Goal: Information Seeking & Learning: Learn about a topic

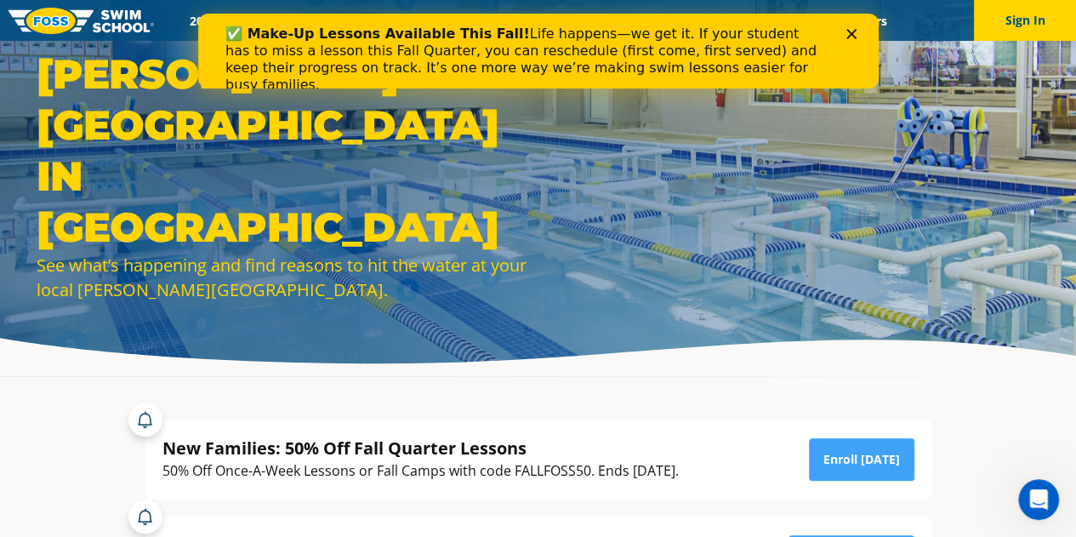
click at [858, 33] on div "Close" at bounding box center [853, 34] width 17 height 10
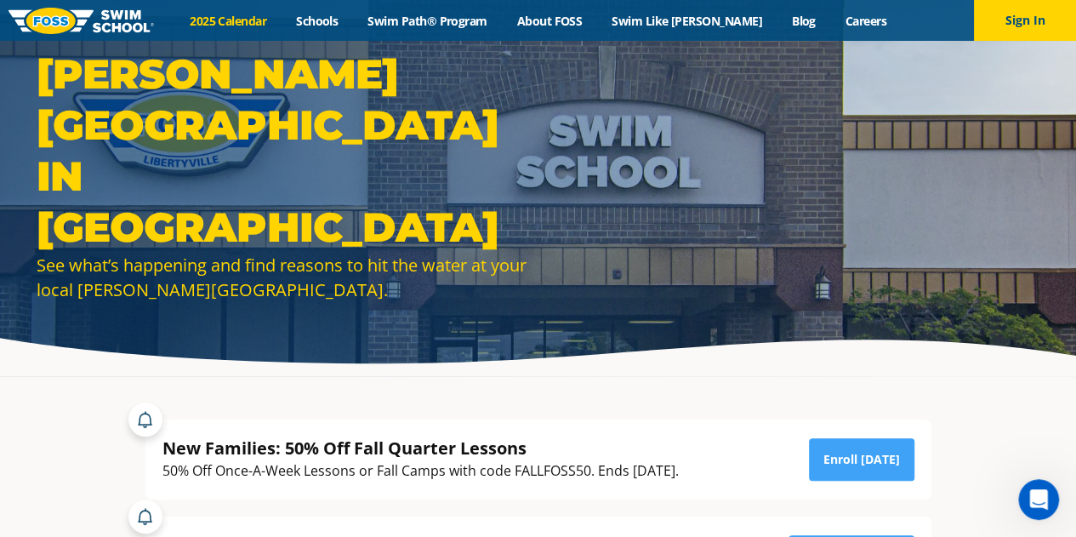
click at [253, 16] on link "2025 Calendar" at bounding box center [228, 21] width 106 height 16
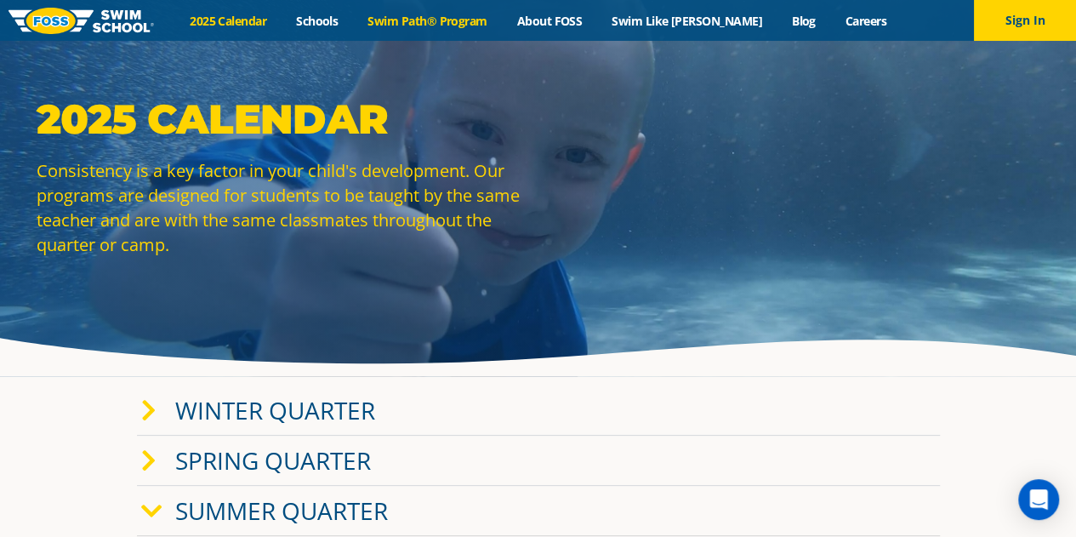
click at [423, 13] on link "Swim Path® Program" at bounding box center [427, 21] width 149 height 16
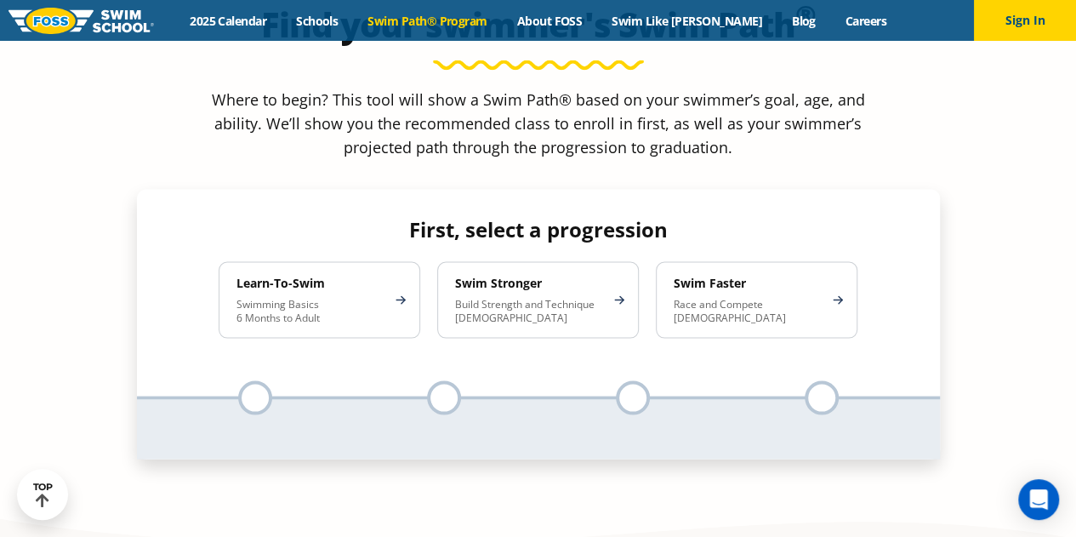
scroll to position [1627, 0]
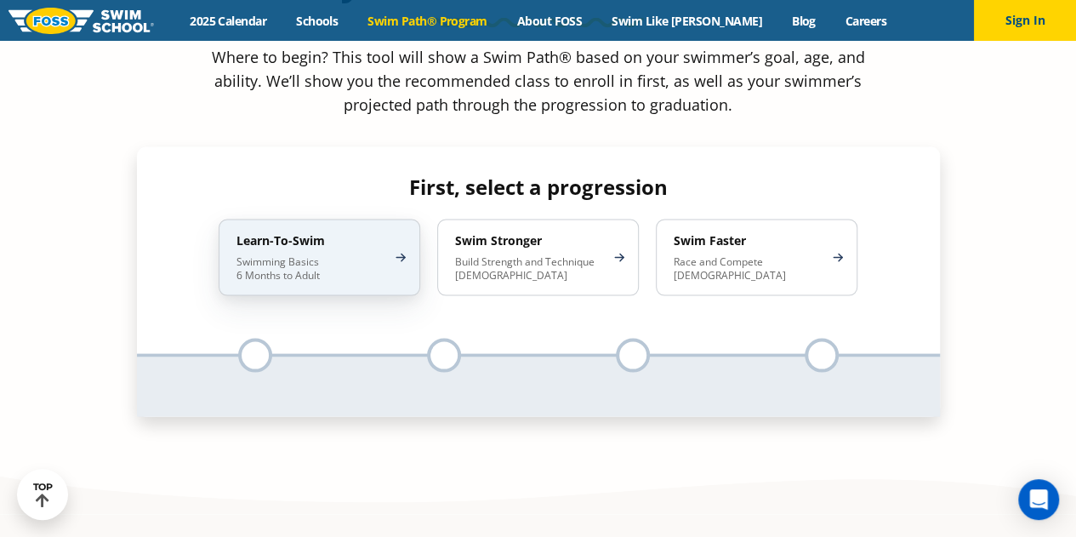
click at [351, 255] on p "Swimming Basics 6 Months to Adult" at bounding box center [310, 268] width 149 height 27
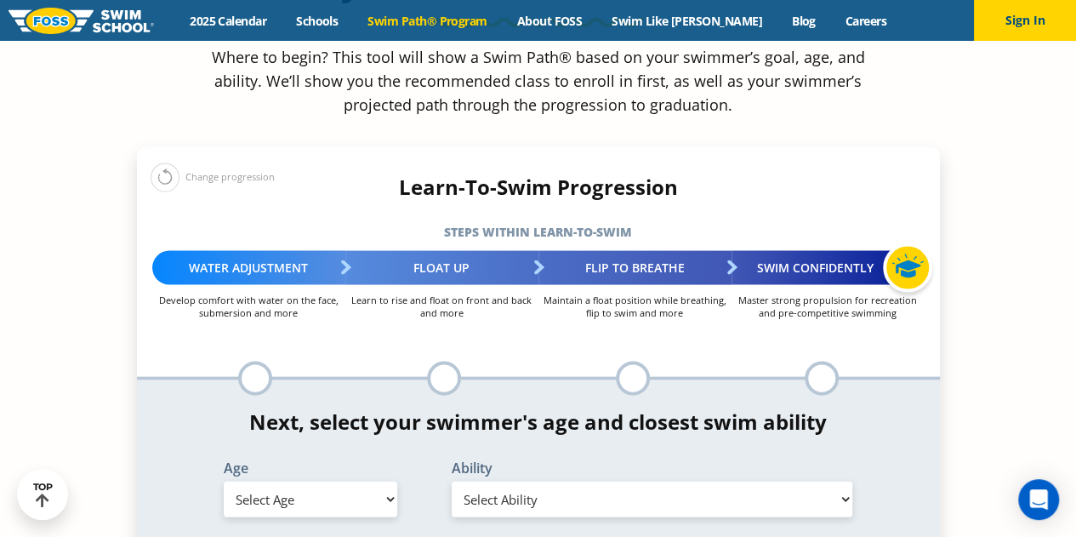
click at [370, 481] on select "Select Age 6 months - 1 year 1 year 2 years 3 years 4 years 5 years 6 years 7 y…" at bounding box center [310, 499] width 173 height 36
select select "6-months---1-year"
click at [224, 481] on select "Select Age 6 months - 1 year 1 year 2 years 3 years 4 years 5 years 6 years 7 y…" at bounding box center [310, 499] width 173 height 36
click at [574, 481] on select "Select Ability First in-water experience Comfortable with water poured over the…" at bounding box center [652, 499] width 401 height 36
select select "6-months---1-year-first-in-water-experience"
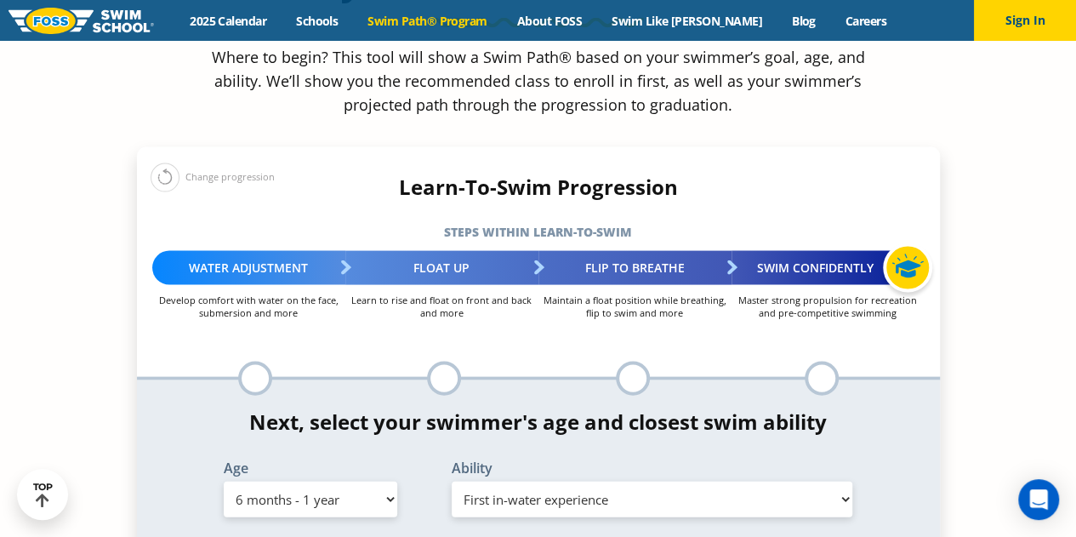
click at [452, 481] on select "Select Ability First in-water experience Comfortable with water poured over the…" at bounding box center [652, 499] width 401 height 36
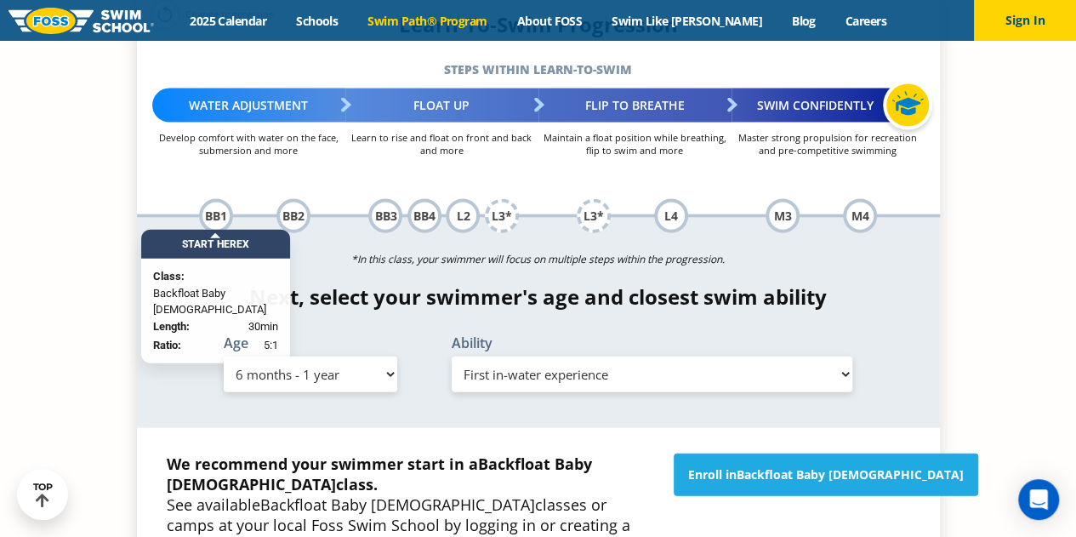
scroll to position [1790, 0]
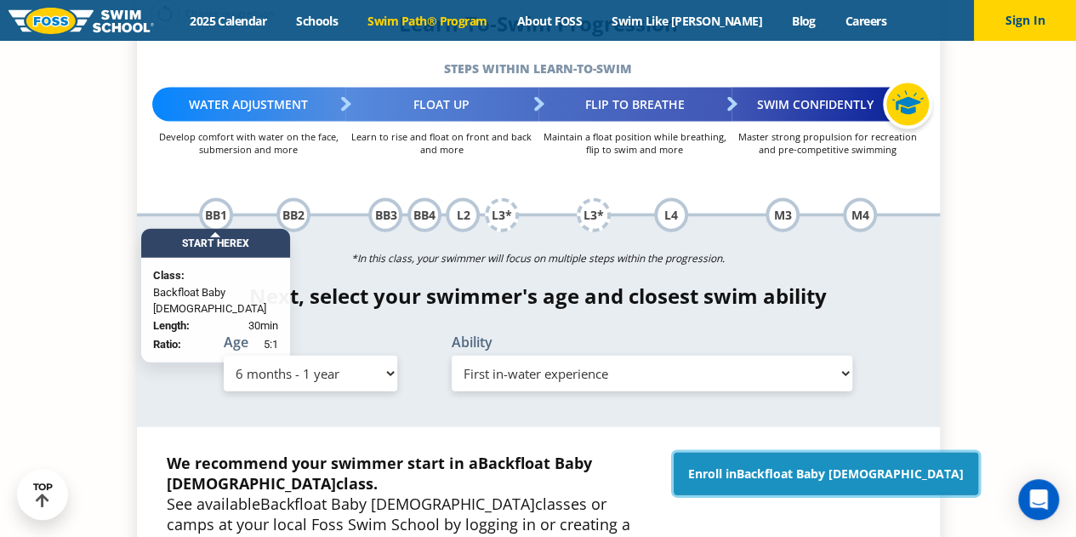
click at [850, 465] on span "Backfloat Baby 1" at bounding box center [849, 473] width 227 height 16
